Goal: Task Accomplishment & Management: Complete application form

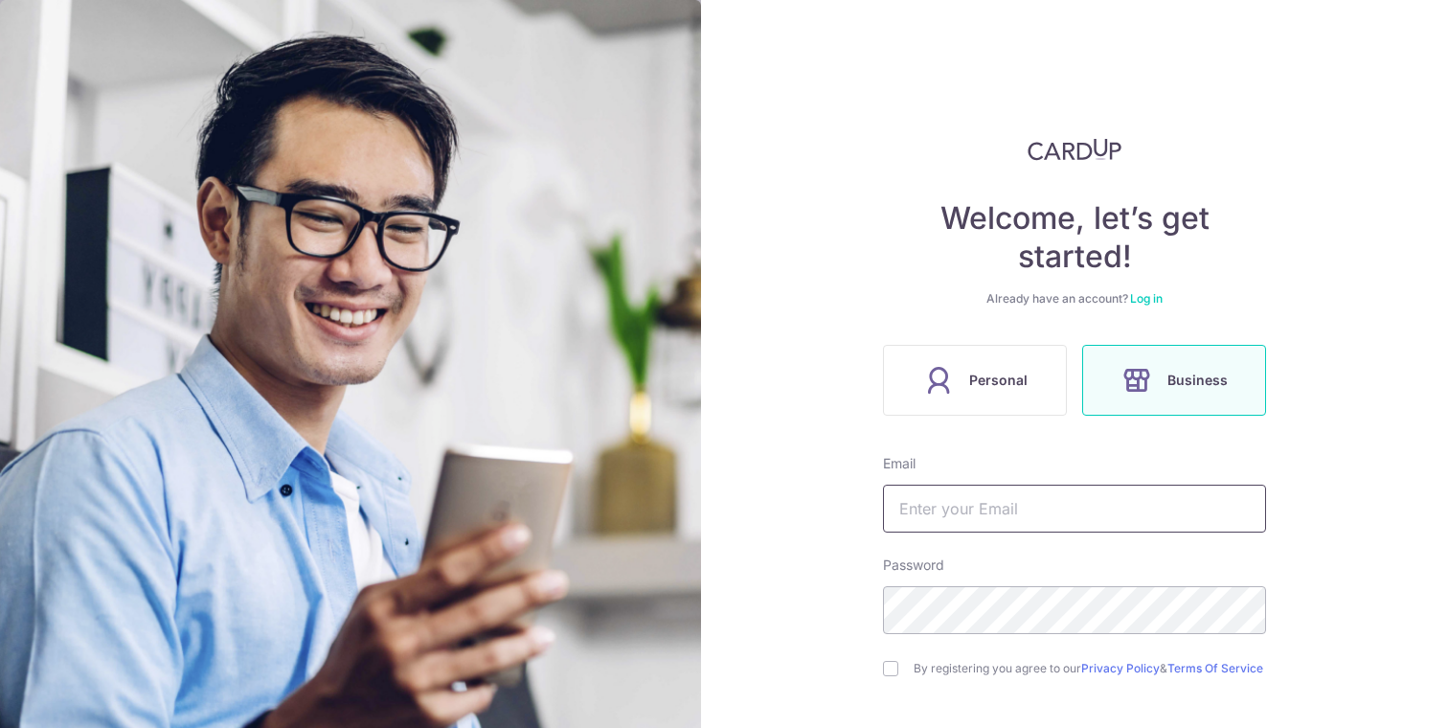
click at [1043, 504] on input "text" at bounding box center [1074, 509] width 383 height 48
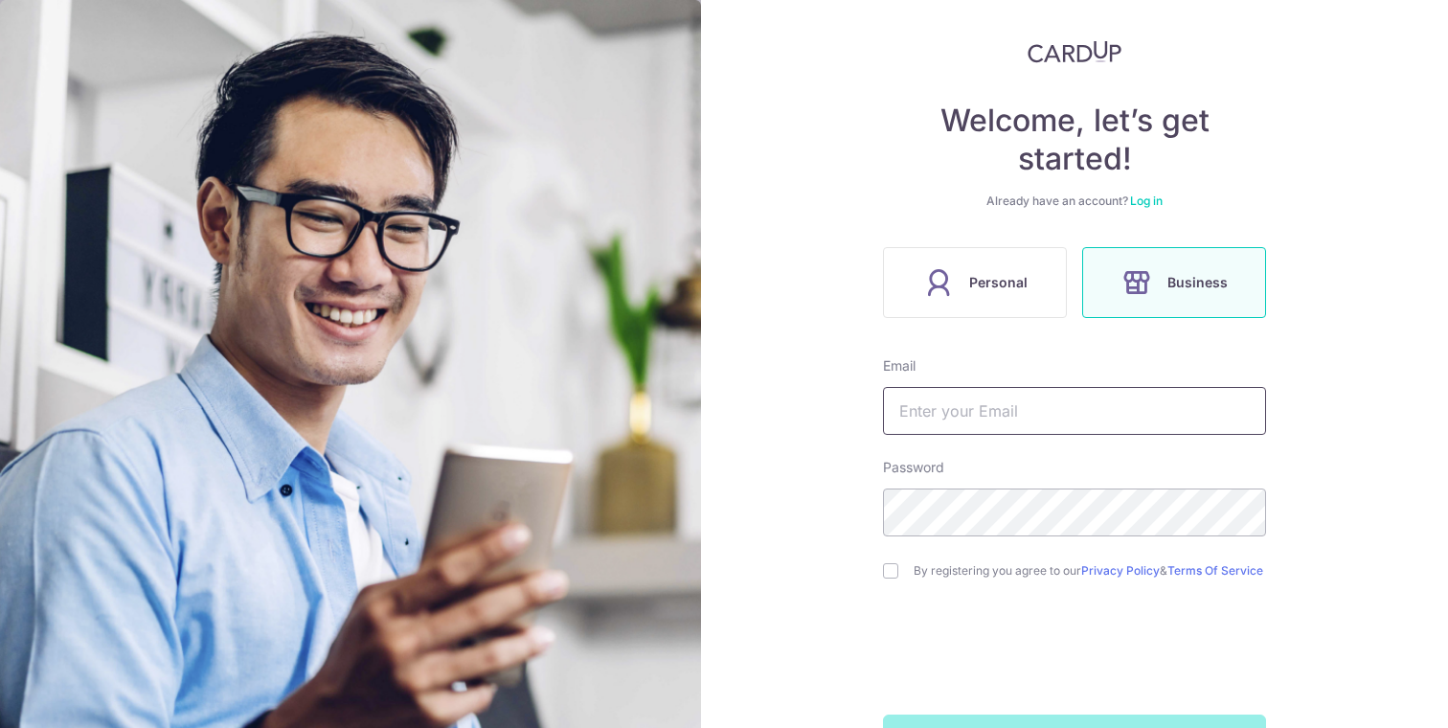
scroll to position [102, 0]
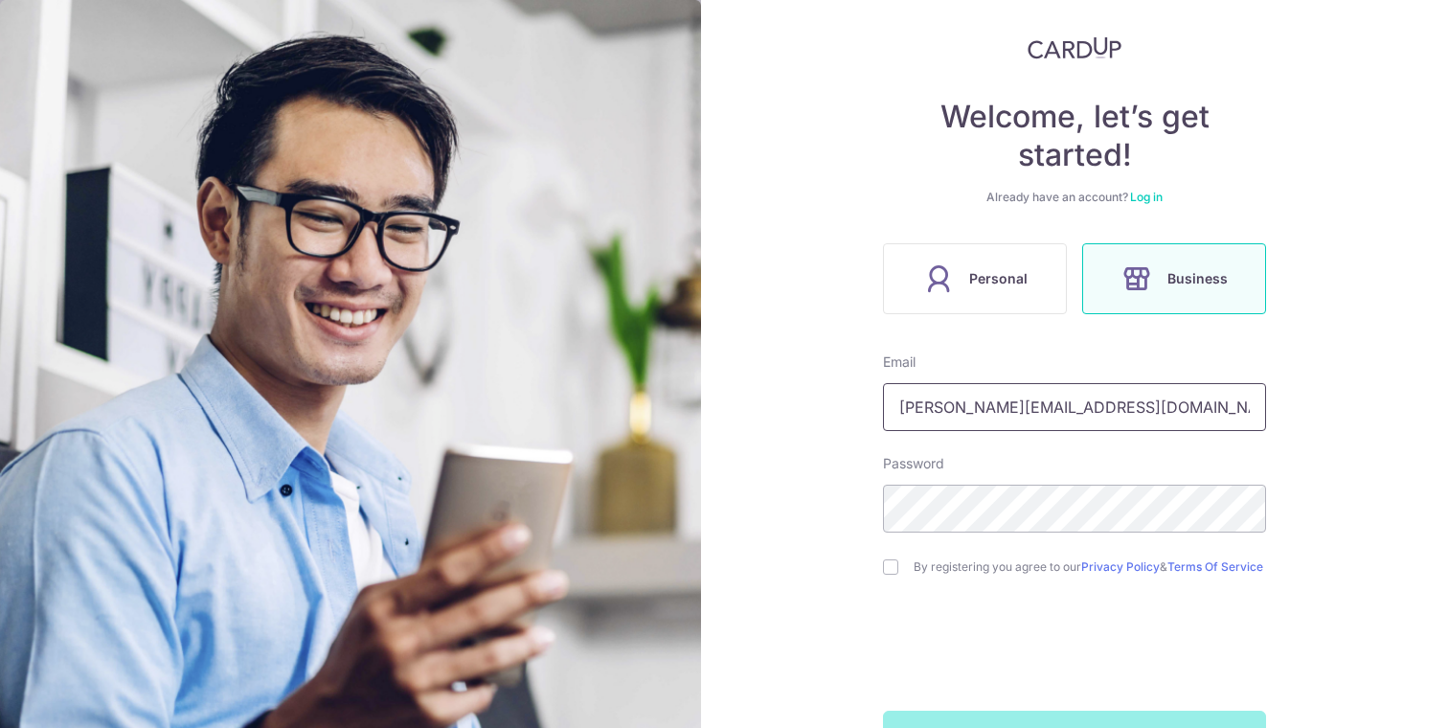
type input "karthik@agrocrops.com"
click at [894, 569] on input "checkbox" at bounding box center [890, 566] width 15 height 15
checkbox input "true"
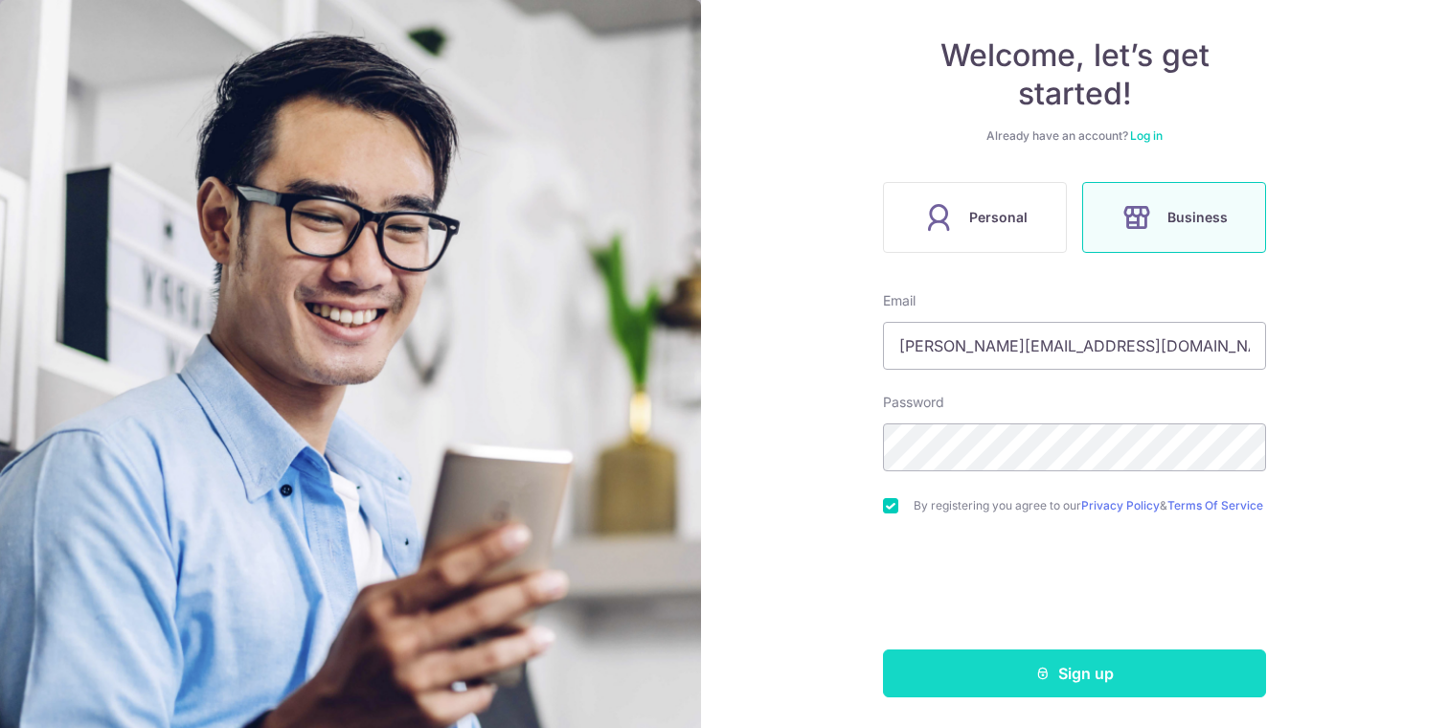
click at [967, 687] on button "Sign up" at bounding box center [1074, 673] width 383 height 48
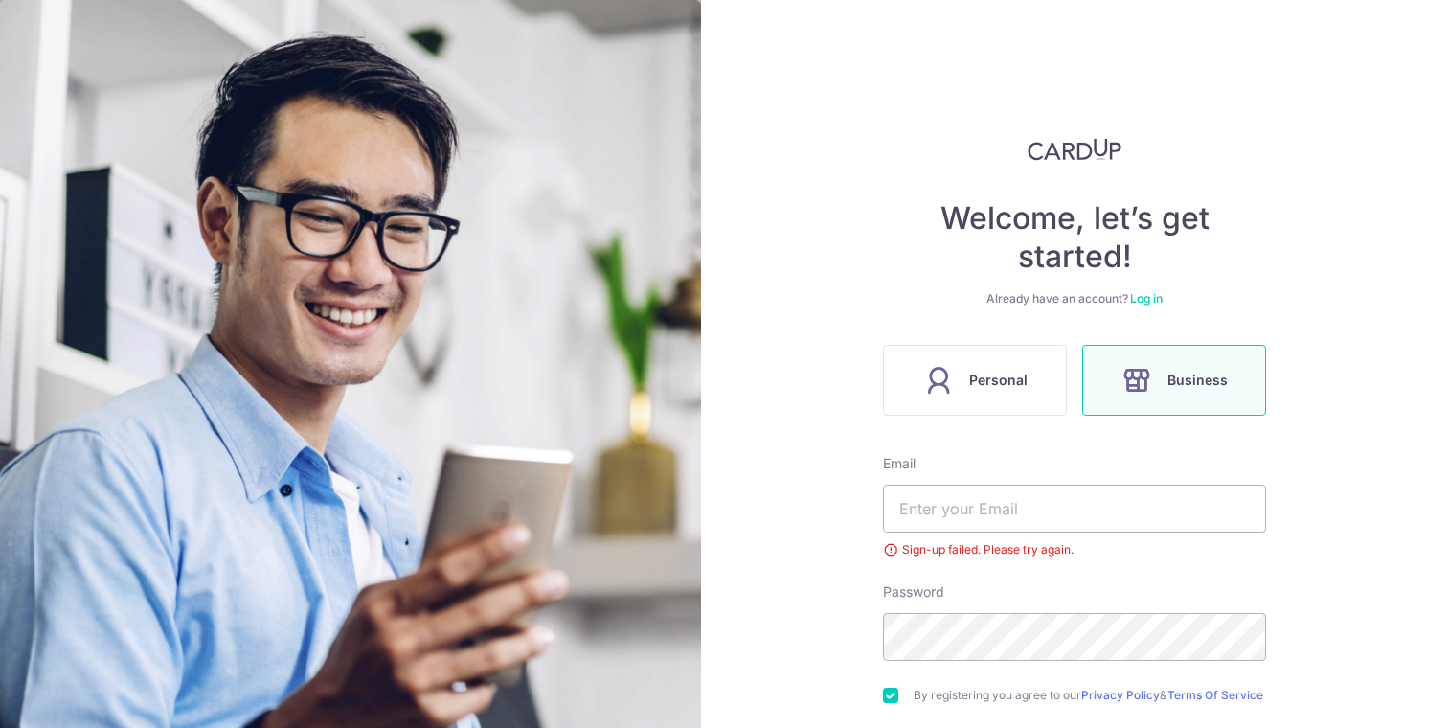
scroll to position [123, 0]
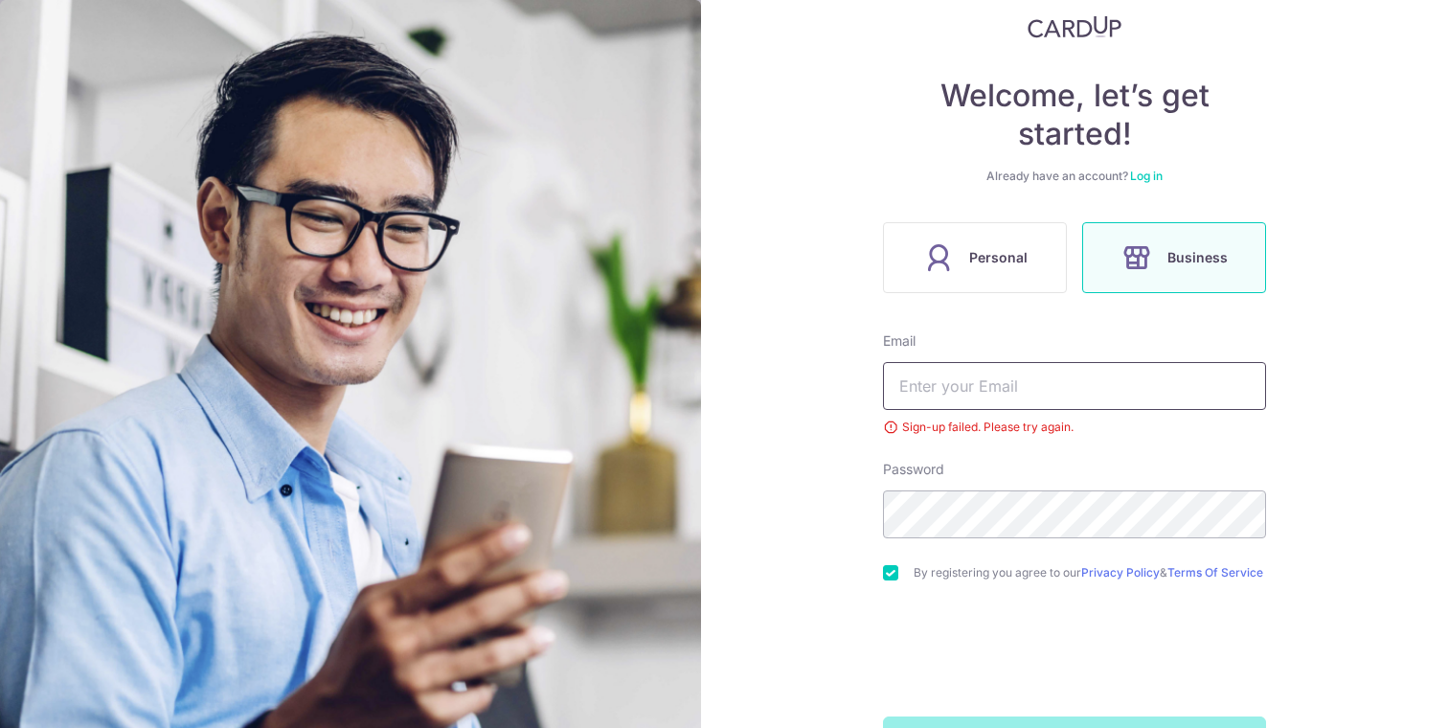
click at [995, 396] on input "text" at bounding box center [1074, 386] width 383 height 48
type input "[EMAIL_ADDRESS][DOMAIN_NAME]"
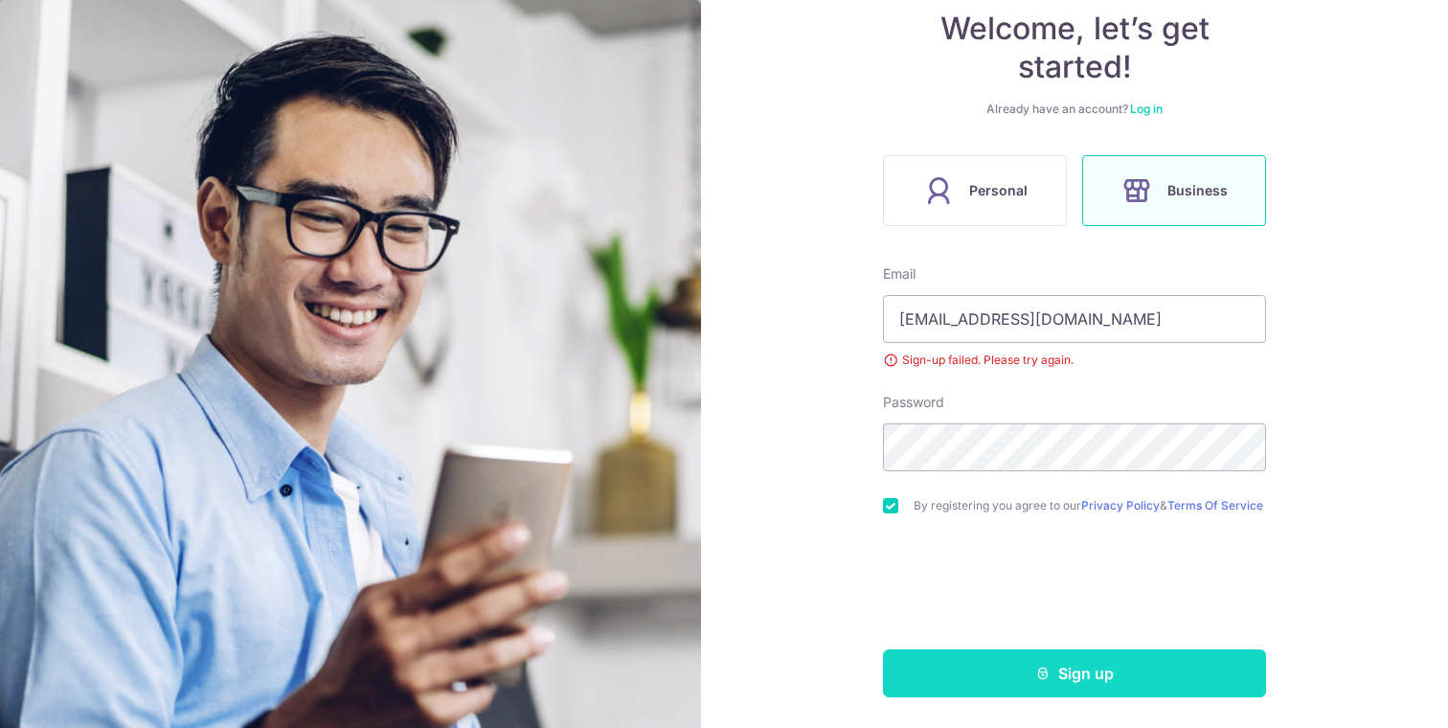
click at [998, 685] on button "Sign up" at bounding box center [1074, 673] width 383 height 48
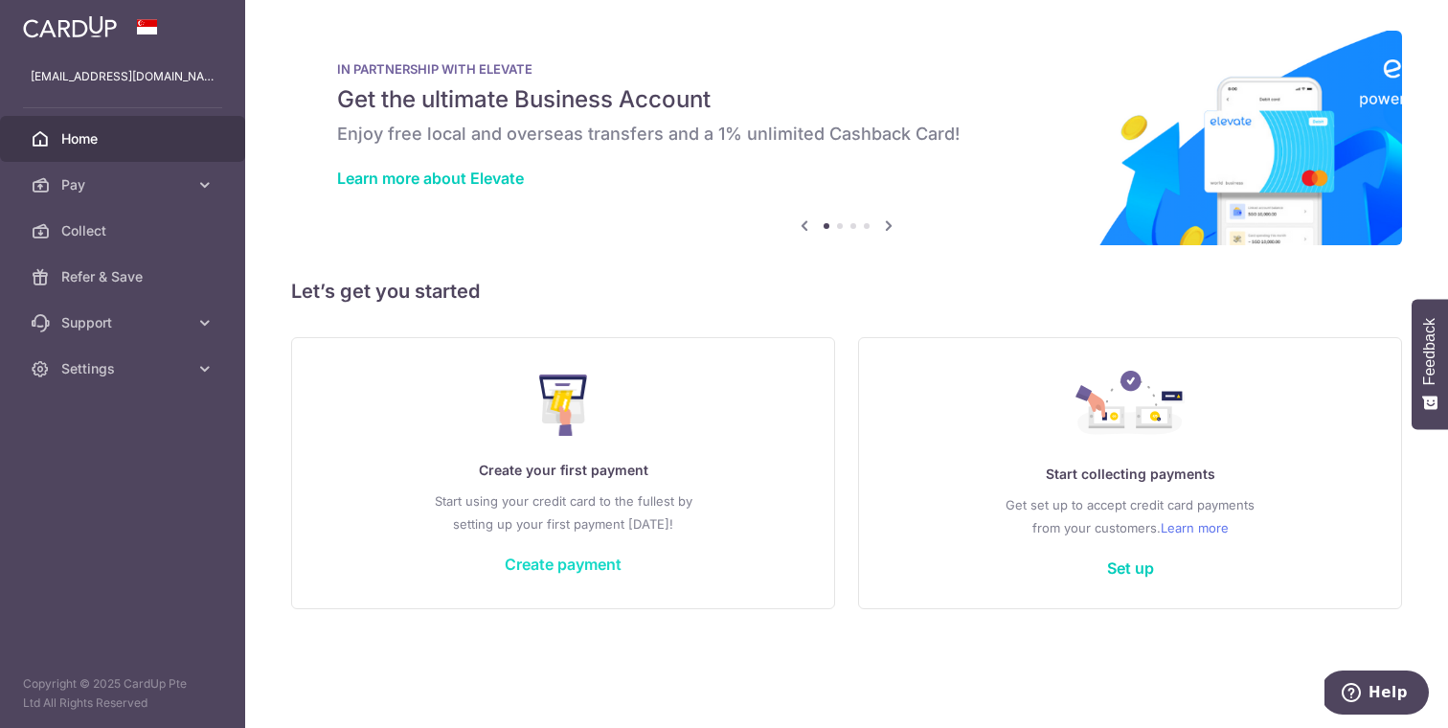
click at [557, 567] on link "Create payment" at bounding box center [563, 563] width 117 height 19
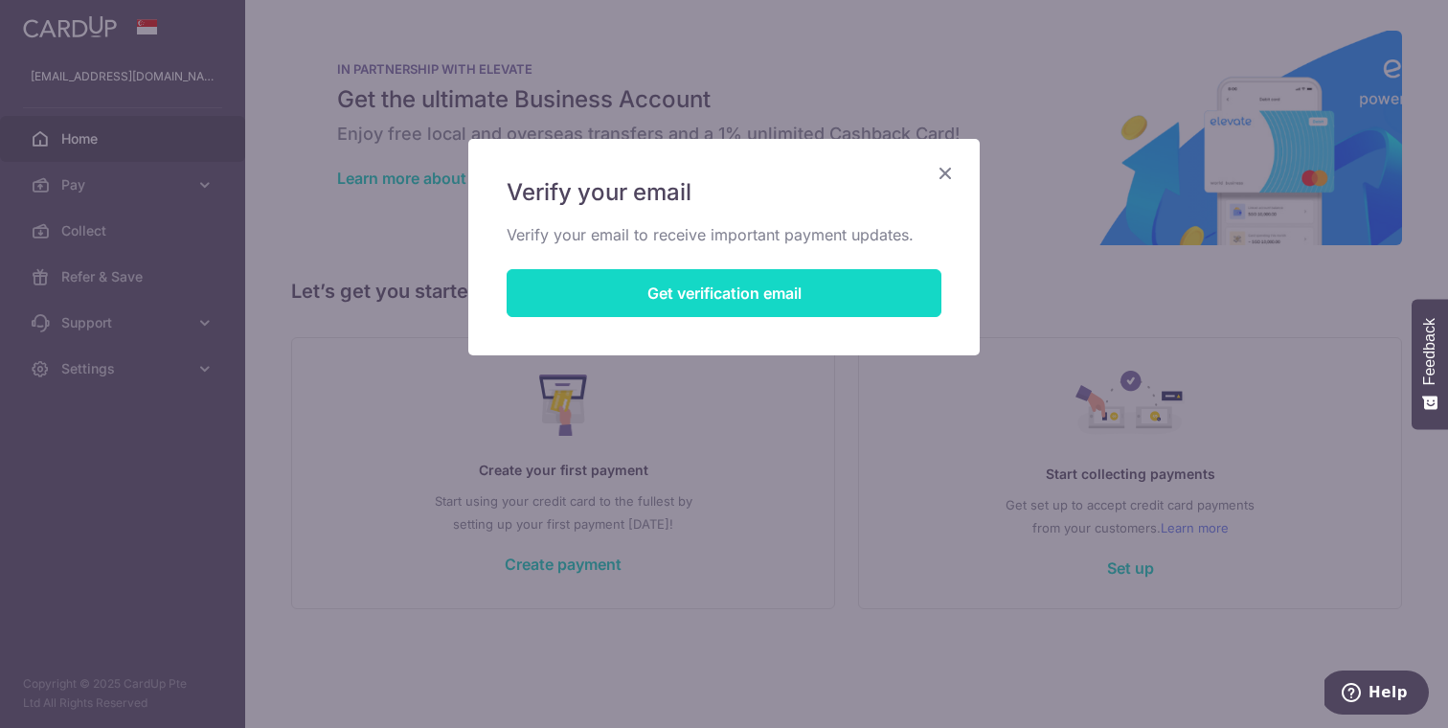
click at [666, 296] on button "Get verification email" at bounding box center [724, 293] width 435 height 48
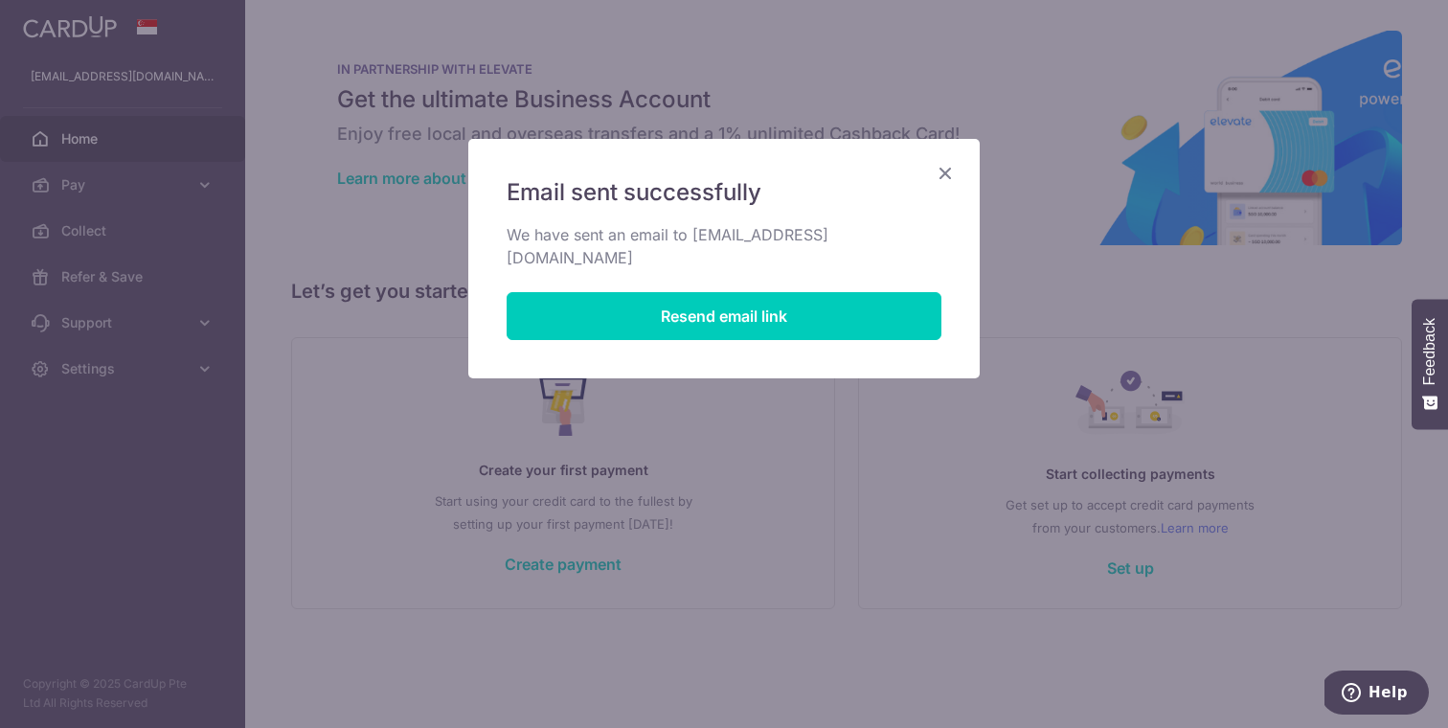
click at [949, 174] on icon "Close" at bounding box center [945, 173] width 23 height 24
